Goal: Find specific page/section: Find specific page/section

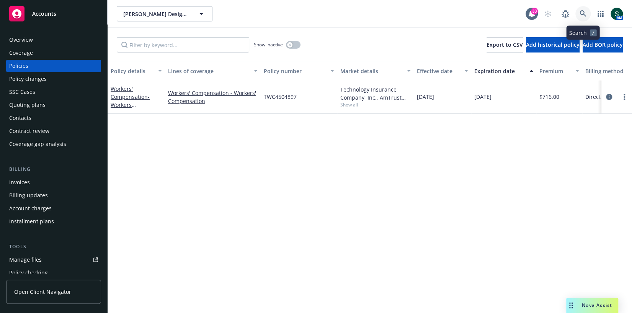
click at [582, 16] on icon at bounding box center [583, 13] width 7 height 7
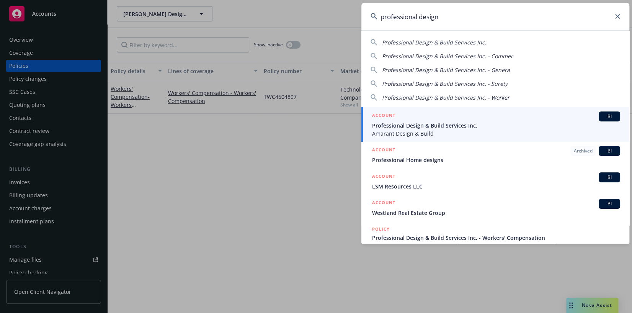
type input "professional design"
click at [426, 123] on span "Professional Design & Build Services Inc." at bounding box center [496, 125] width 248 height 8
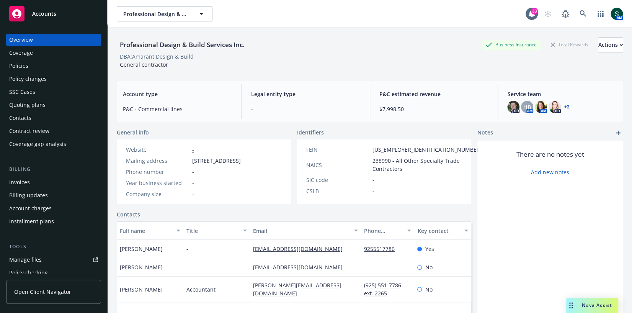
click at [48, 69] on div "Policies" at bounding box center [53, 66] width 89 height 12
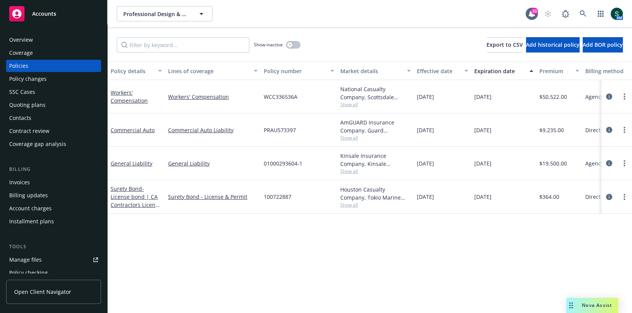
click at [352, 103] on span "Show all" at bounding box center [375, 104] width 70 height 7
click at [312, 238] on div "Policy details Lines of coverage Policy number Market details Effective date Ex…" at bounding box center [370, 188] width 525 height 252
